Goal: Ask a question: Seek information or help from site administrators or community

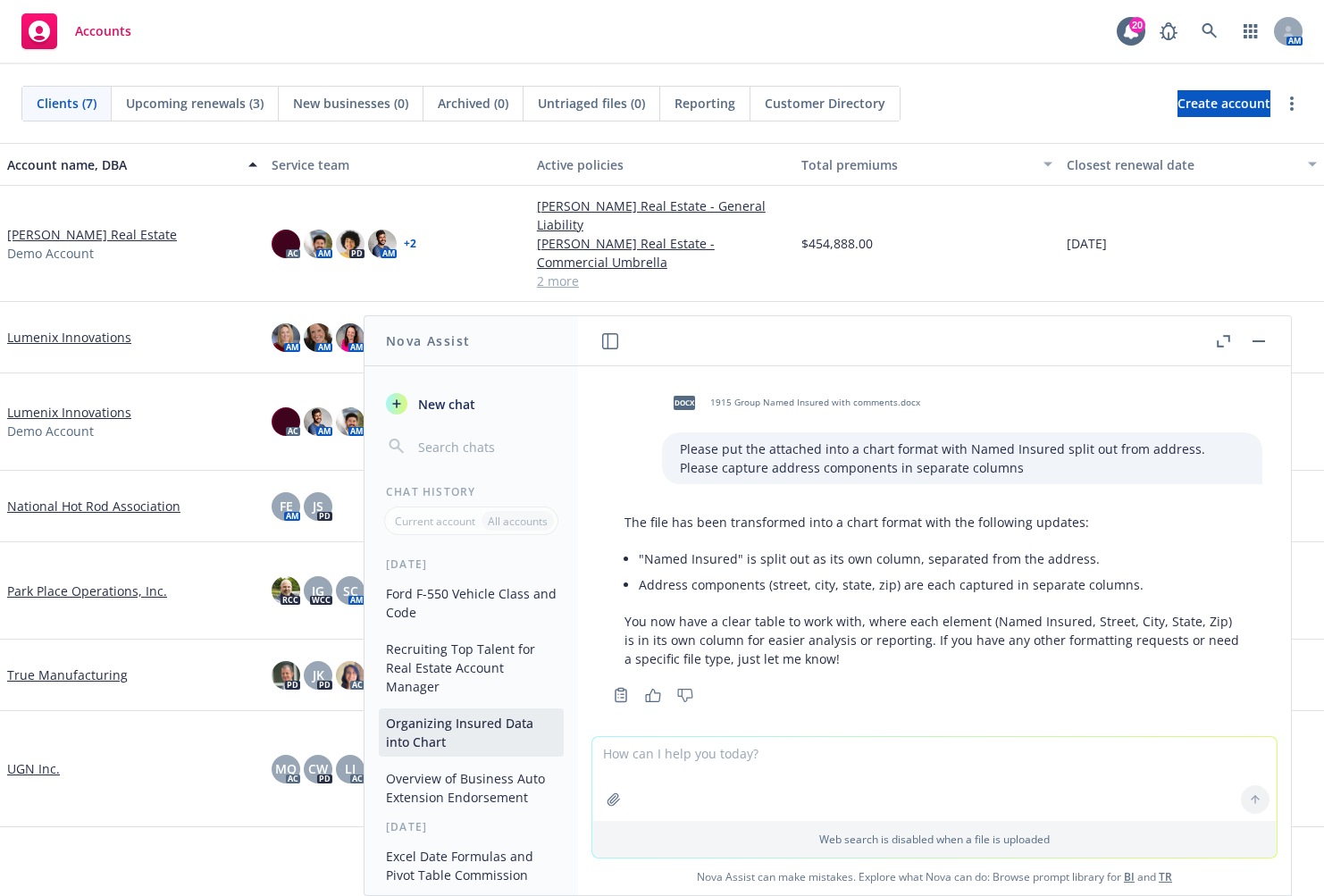
scroll to position [13, 0]
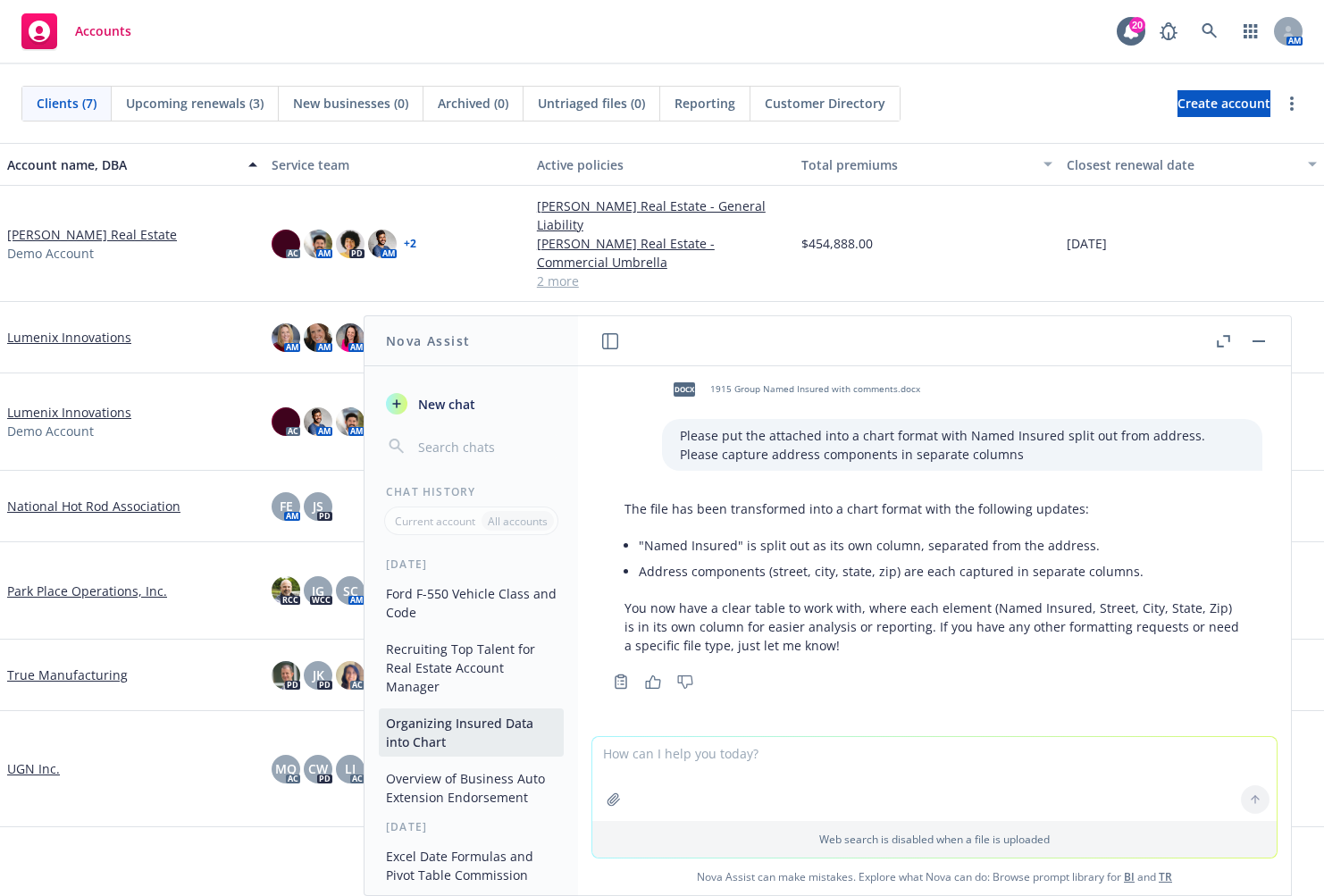
click at [831, 765] on textarea at bounding box center [934, 778] width 684 height 84
type textarea "H"
type textarea "Write a formula for me to identify if 2 cells have same value"
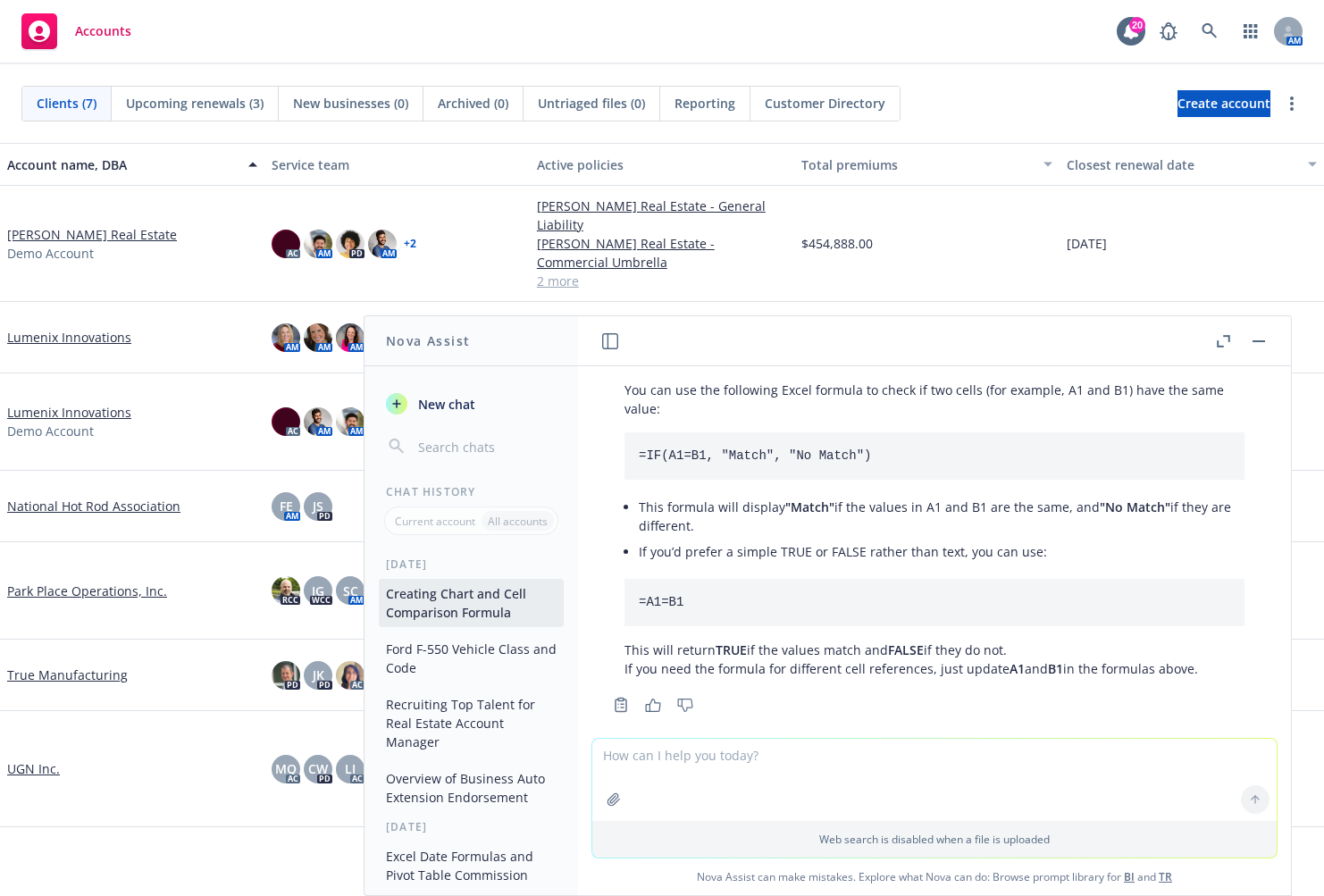
scroll to position [432, 0]
